Goal: Task Accomplishment & Management: Manage account settings

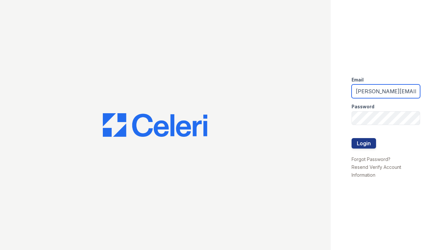
type input "[PERSON_NAME][EMAIL_ADDRESS][DOMAIN_NAME]"
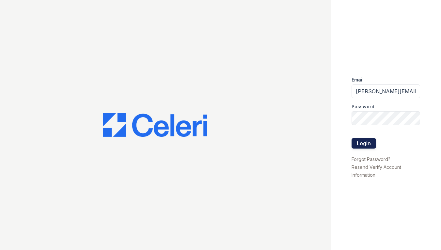
click at [368, 145] on button "Login" at bounding box center [364, 143] width 25 height 10
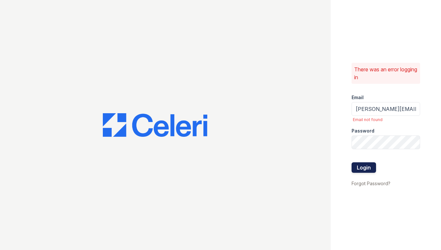
click at [357, 169] on button "Login" at bounding box center [364, 167] width 25 height 10
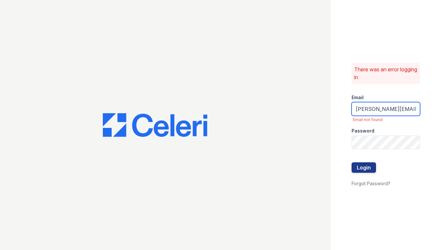
type input "ashberry@mmgmgt.com"
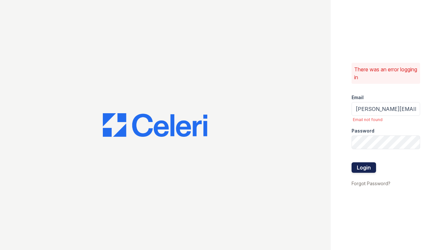
click at [366, 167] on button "Login" at bounding box center [364, 167] width 25 height 10
